Goal: Contribute content

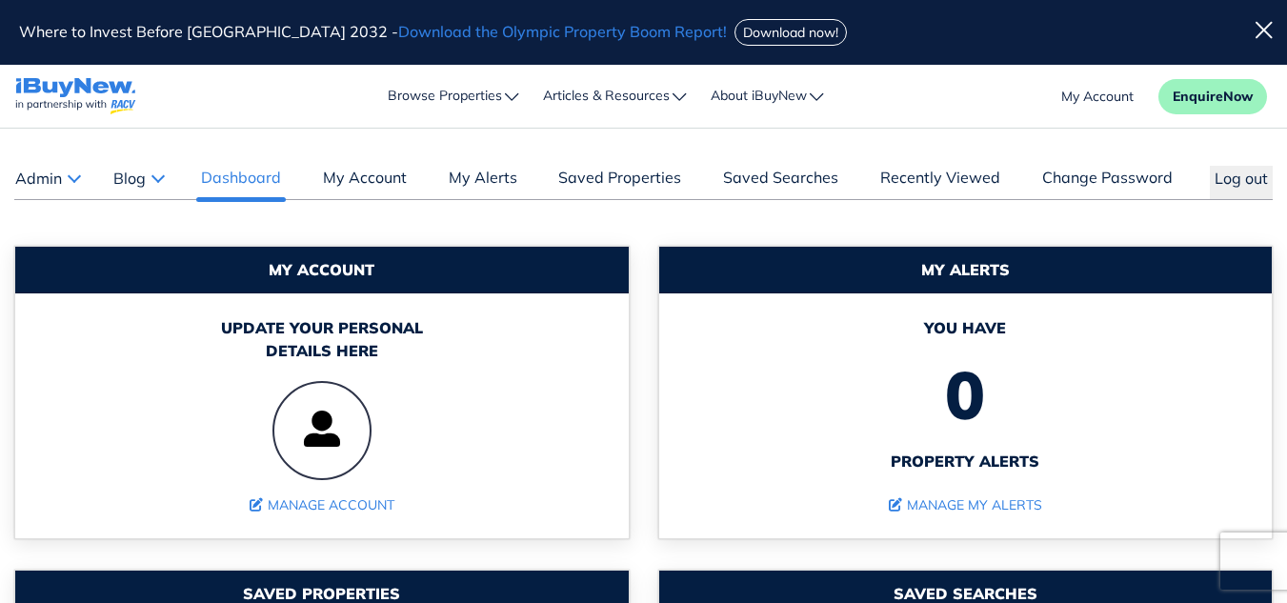
click at [164, 178] on button "Blog" at bounding box center [137, 178] width 51 height 25
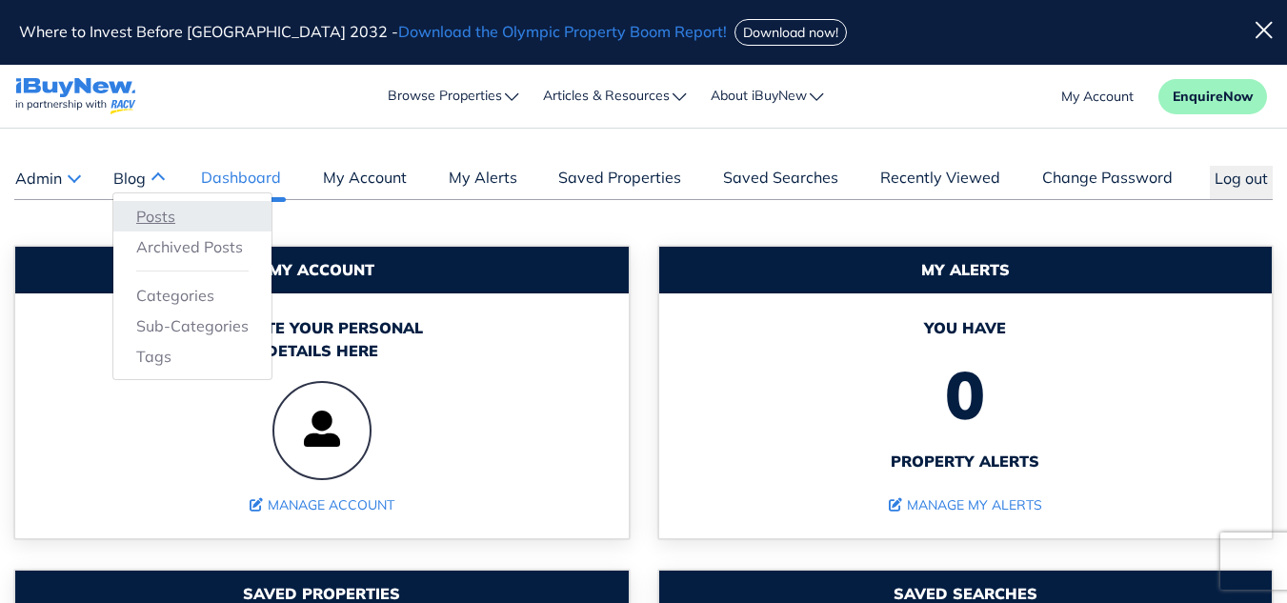
click at [165, 213] on link "Posts" at bounding box center [192, 216] width 112 height 23
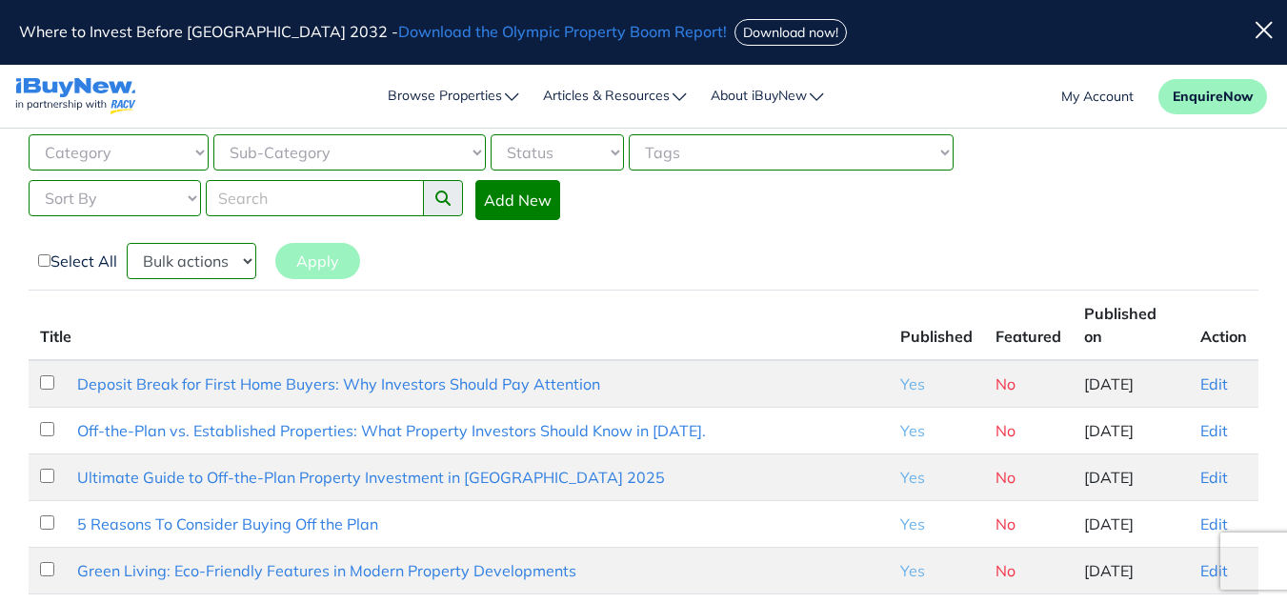
scroll to position [148, 0]
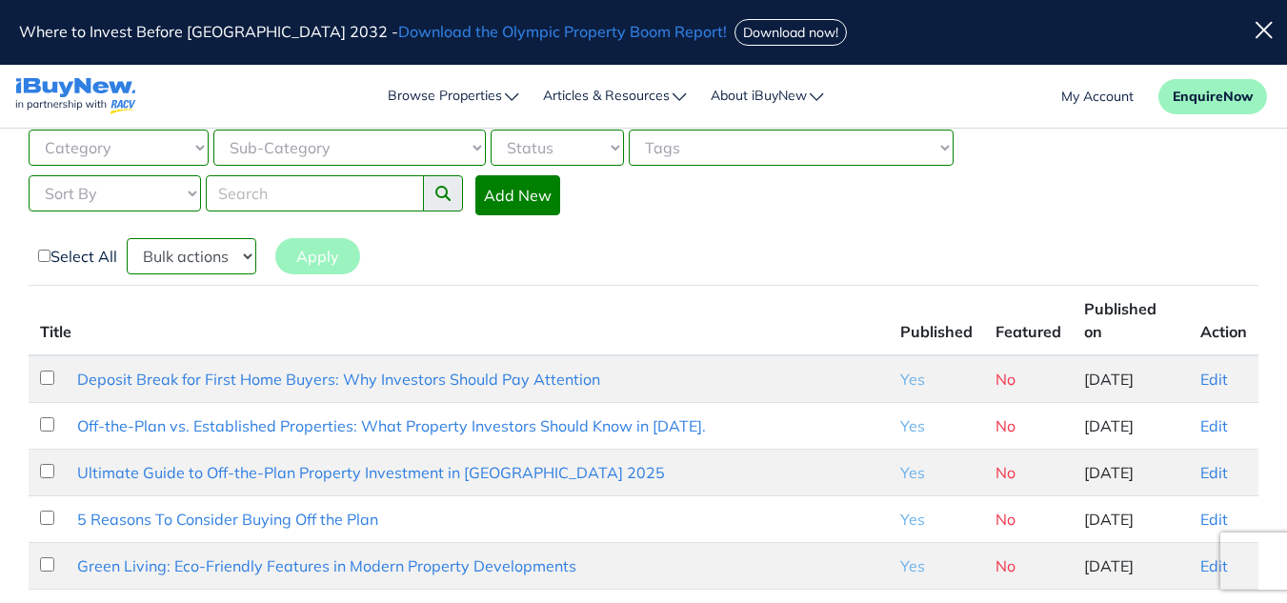
drag, startPoint x: 1297, startPoint y: 95, endPoint x: 1299, endPoint y: 122, distance: 26.7
click at [530, 190] on link "Add New" at bounding box center [517, 195] width 85 height 40
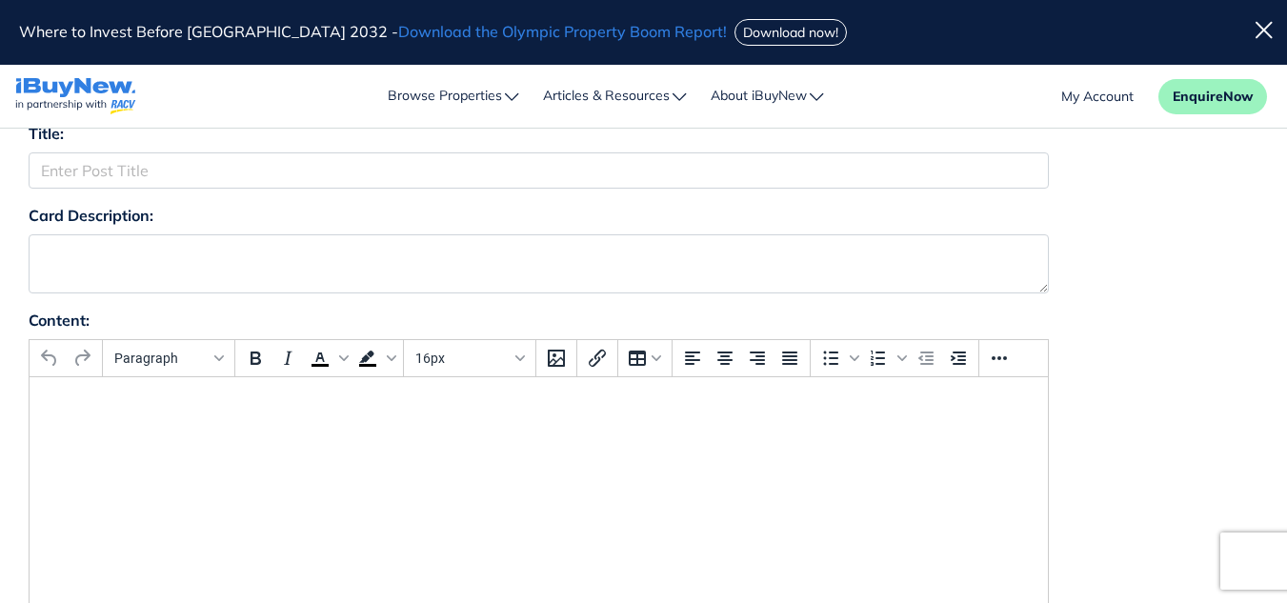
scroll to position [150, 0]
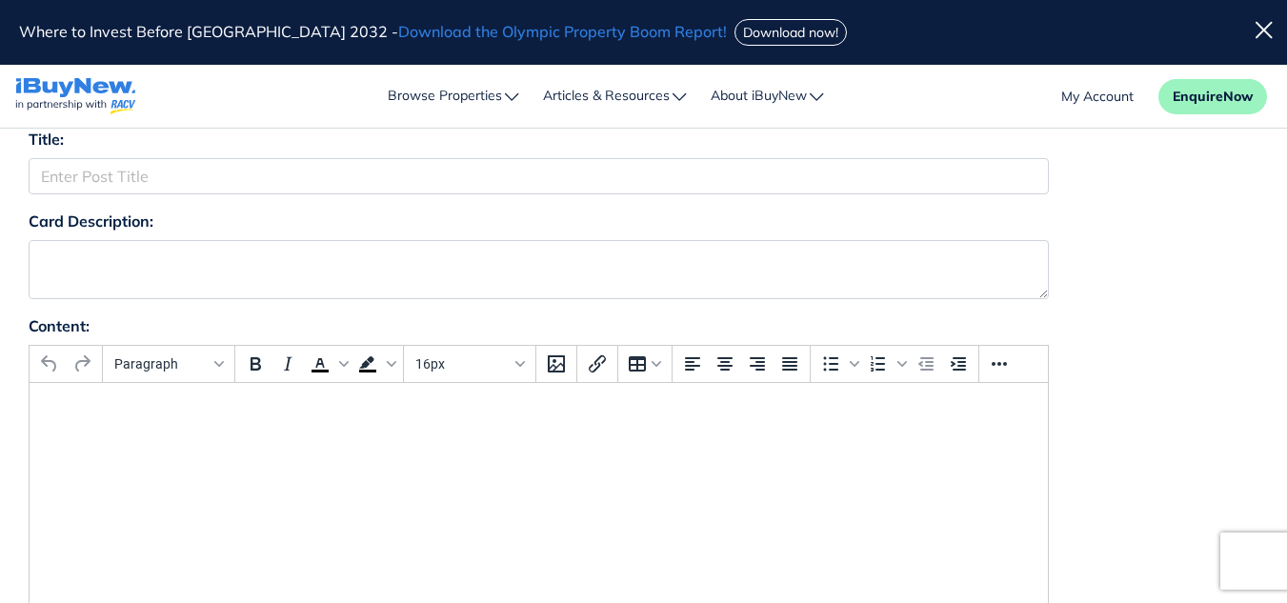
drag, startPoint x: 1298, startPoint y: 64, endPoint x: 1300, endPoint y: 88, distance: 23.9
